Goal: Find specific page/section: Find specific page/section

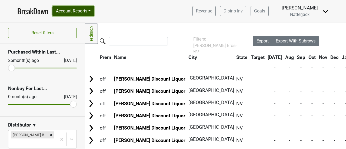
click at [94, 12] on button "Account Reports" at bounding box center [73, 11] width 42 height 10
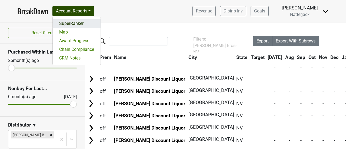
click at [91, 22] on link "SuperRanker" at bounding box center [77, 23] width 48 height 9
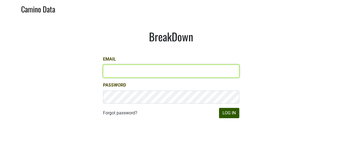
type input "aar@natterjack.com"
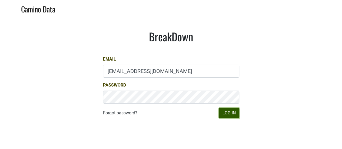
click at [229, 114] on button "Log In" at bounding box center [229, 113] width 20 height 10
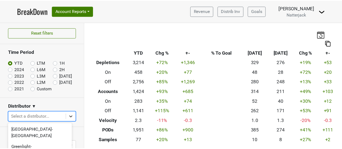
scroll to position [56, 0]
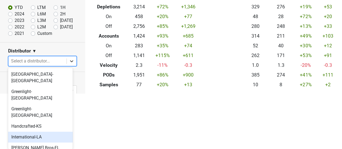
click at [68, 93] on body "BreakDown Account Reports SuperRanker Map Award Progress Chain Compliance CRM N…" at bounding box center [171, 18] width 342 height 149
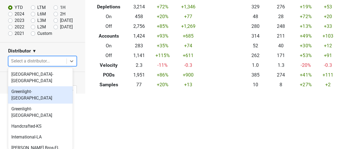
click at [61, 86] on div "Greenlight-FL" at bounding box center [40, 94] width 65 height 17
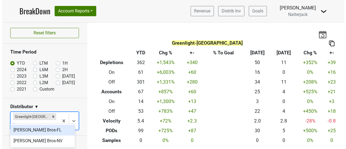
scroll to position [0, 0]
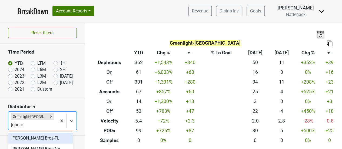
type input "johnson"
click at [46, 138] on div "Johnson Bros-FL" at bounding box center [40, 138] width 65 height 11
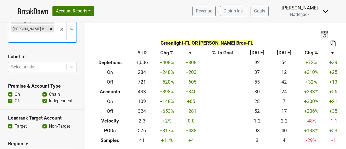
scroll to position [100, 0]
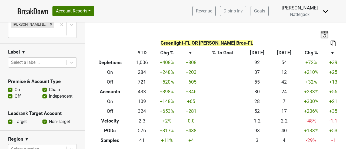
click at [15, 93] on label "Off" at bounding box center [18, 96] width 6 height 6
click at [11, 93] on input "Off" at bounding box center [10, 95] width 4 height 5
checkbox input "false"
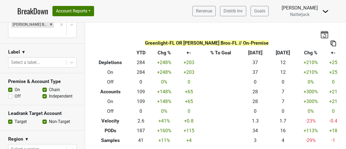
click at [49, 86] on label "Chain" at bounding box center [54, 89] width 11 height 6
click at [42, 86] on input "Chain" at bounding box center [44, 88] width 4 height 5
checkbox input "false"
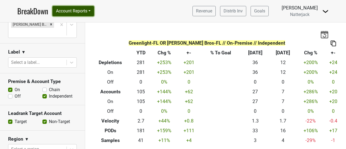
click at [92, 15] on button "Account Reports" at bounding box center [73, 11] width 42 height 10
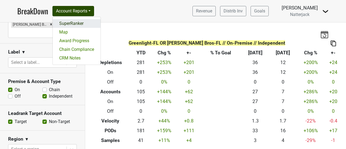
click at [88, 23] on link "SuperRanker" at bounding box center [77, 23] width 48 height 9
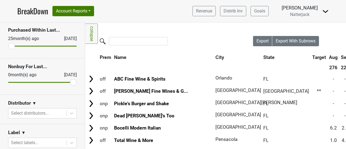
scroll to position [21, 0]
click at [90, 38] on link "Collapse" at bounding box center [91, 34] width 13 height 20
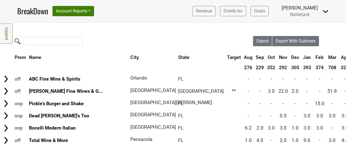
click at [6, 36] on link "Expand" at bounding box center [6, 34] width 13 height 20
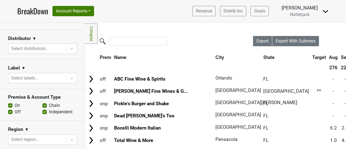
scroll to position [90, 0]
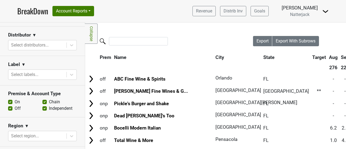
click at [15, 108] on label "Off" at bounding box center [18, 108] width 6 height 6
click at [10, 108] on input "Off" at bounding box center [10, 107] width 4 height 5
checkbox input "false"
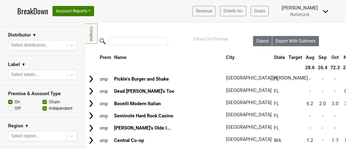
click at [92, 34] on link "Collapse" at bounding box center [91, 34] width 13 height 20
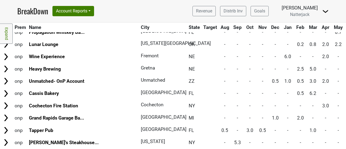
scroll to position [0, 0]
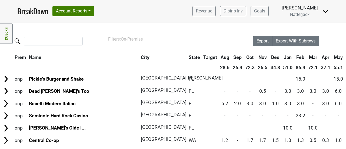
click at [10, 35] on link "Expand" at bounding box center [6, 34] width 13 height 20
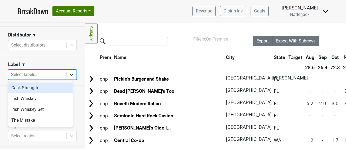
click at [67, 74] on div at bounding box center [72, 75] width 10 height 10
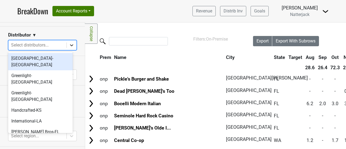
click at [72, 44] on div at bounding box center [72, 45] width 10 height 10
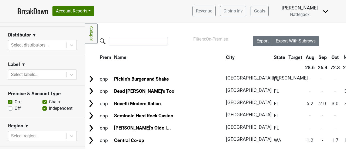
click at [162, 10] on nav "BreakDown Account Reports SuperRanker Map Award Progress Chain Compliance CRM N…" at bounding box center [173, 11] width 320 height 22
click at [94, 36] on link "Collapse" at bounding box center [91, 34] width 13 height 20
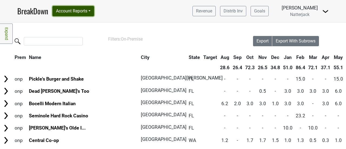
click at [93, 12] on button "Account Reports" at bounding box center [73, 11] width 42 height 10
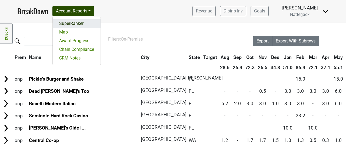
click at [88, 26] on link "SuperRanker" at bounding box center [77, 23] width 48 height 9
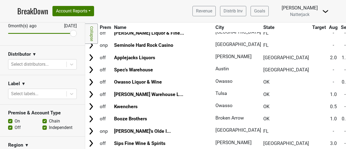
scroll to position [74, 0]
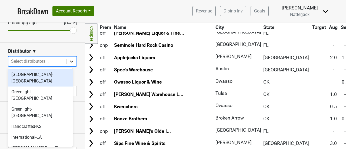
click at [69, 61] on icon at bounding box center [71, 61] width 5 height 5
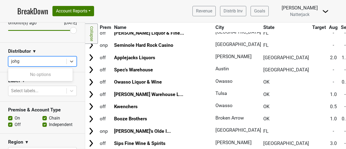
type input "joh"
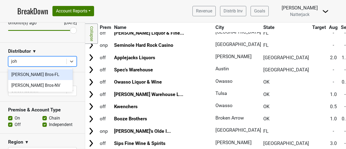
click at [40, 74] on div "[PERSON_NAME] Bros-FL" at bounding box center [40, 74] width 65 height 11
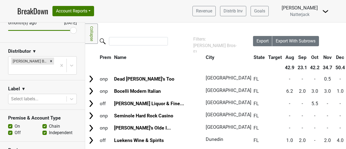
click at [15, 129] on label "Off" at bounding box center [18, 132] width 6 height 6
click at [10, 129] on input "Off" at bounding box center [10, 131] width 4 height 5
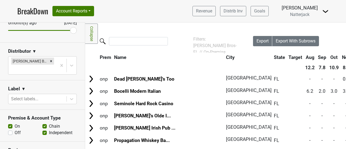
click at [90, 37] on link "Collapse" at bounding box center [91, 34] width 13 height 20
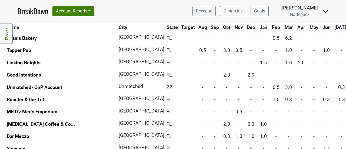
scroll to position [114, 0]
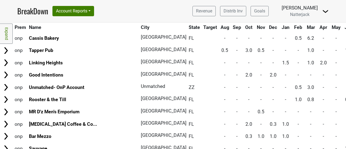
click at [9, 36] on link "Expand" at bounding box center [6, 34] width 13 height 20
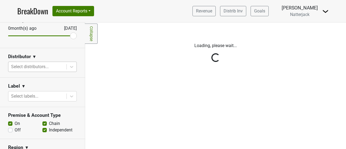
scroll to position [0, 0]
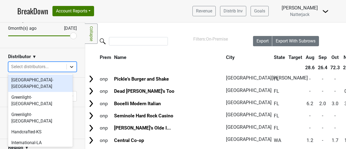
click at [70, 66] on icon at bounding box center [71, 67] width 3 height 2
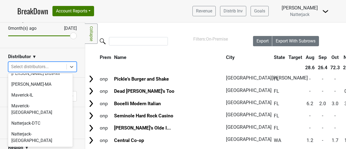
scroll to position [123, 0]
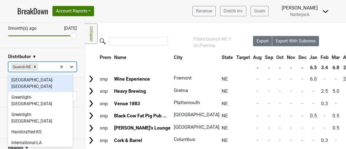
click at [71, 65] on div at bounding box center [72, 67] width 10 height 10
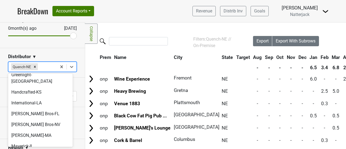
scroll to position [39, 0]
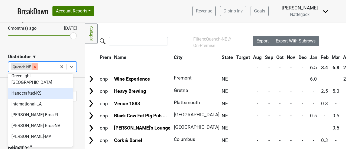
click at [34, 65] on icon "Remove Quench-NE" at bounding box center [35, 67] width 4 height 4
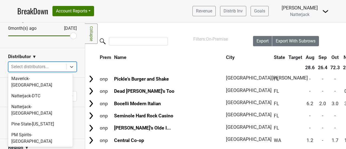
scroll to position [123, 0]
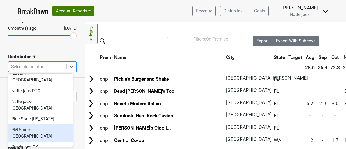
click at [57, 124] on div "PM Spirits-[GEOGRAPHIC_DATA]" at bounding box center [40, 132] width 65 height 17
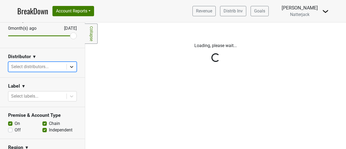
click at [69, 66] on icon at bounding box center [71, 66] width 5 height 5
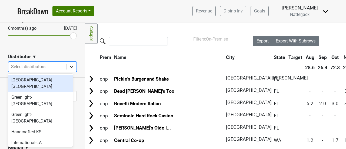
click at [69, 66] on icon at bounding box center [71, 66] width 5 height 5
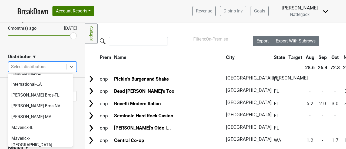
scroll to position [57, 0]
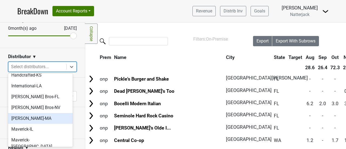
click at [42, 113] on div "[PERSON_NAME]-MA" at bounding box center [40, 118] width 65 height 11
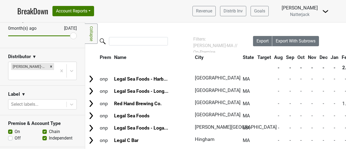
click at [15, 135] on label "Off" at bounding box center [18, 138] width 6 height 6
click at [10, 135] on input "Off" at bounding box center [10, 137] width 4 height 5
checkbox input "true"
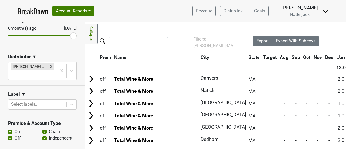
click at [93, 38] on link "Collapse" at bounding box center [91, 34] width 13 height 20
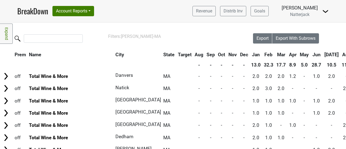
scroll to position [0, 0]
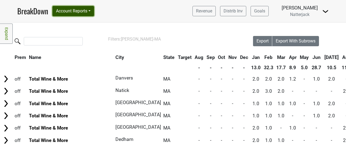
click at [94, 13] on button "Account Reports" at bounding box center [73, 11] width 42 height 10
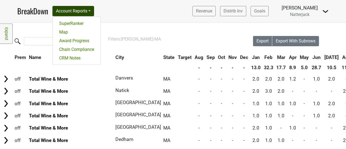
click at [6, 11] on header "BreakDown Account Reports SuperRanker Map Award Progress Chain Compliance CRM N…" at bounding box center [173, 11] width 346 height 22
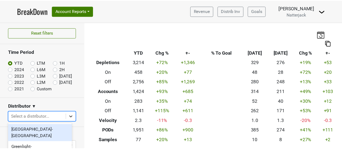
scroll to position [56, 0]
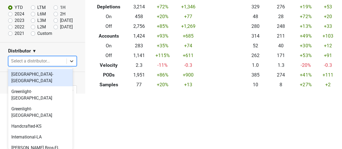
click at [70, 93] on body "BreakDown Account Reports SuperRanker Map Award Progress Chain Compliance CRM N…" at bounding box center [171, 18] width 342 height 149
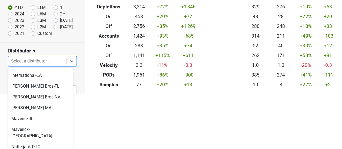
scroll to position [65, 0]
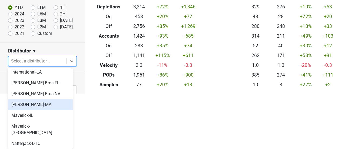
click at [57, 99] on div "[PERSON_NAME]-MA" at bounding box center [40, 104] width 65 height 11
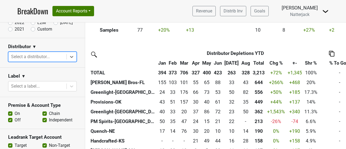
scroll to position [112, 0]
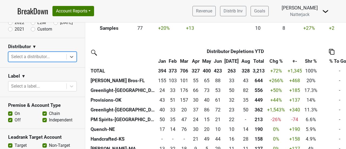
click at [303, 62] on th "Shr %" at bounding box center [311, 61] width 16 height 10
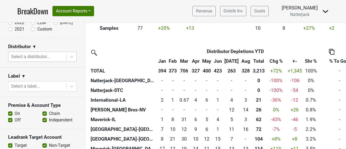
click at [303, 62] on th "Shr %" at bounding box center [311, 61] width 16 height 10
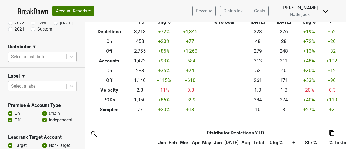
scroll to position [20, 0]
